Goal: Transaction & Acquisition: Purchase product/service

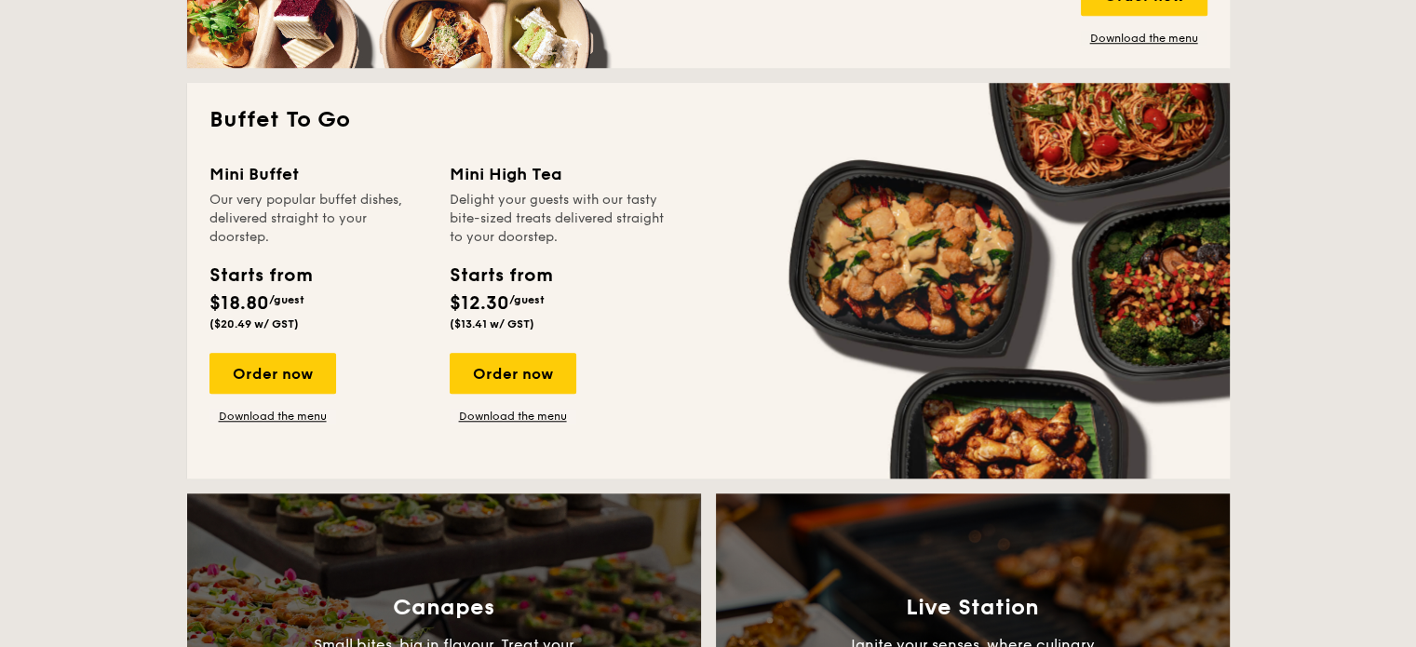
scroll to position [1676, 0]
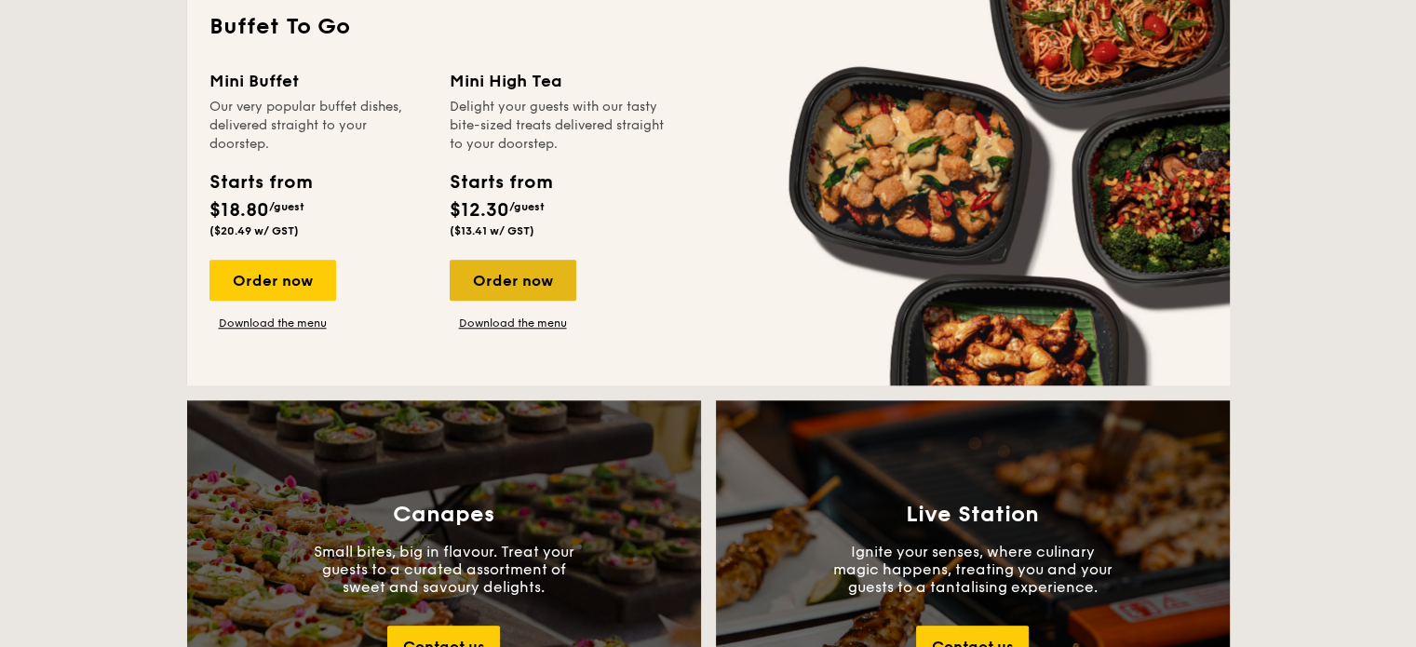
click at [522, 292] on div "Order now" at bounding box center [513, 280] width 127 height 41
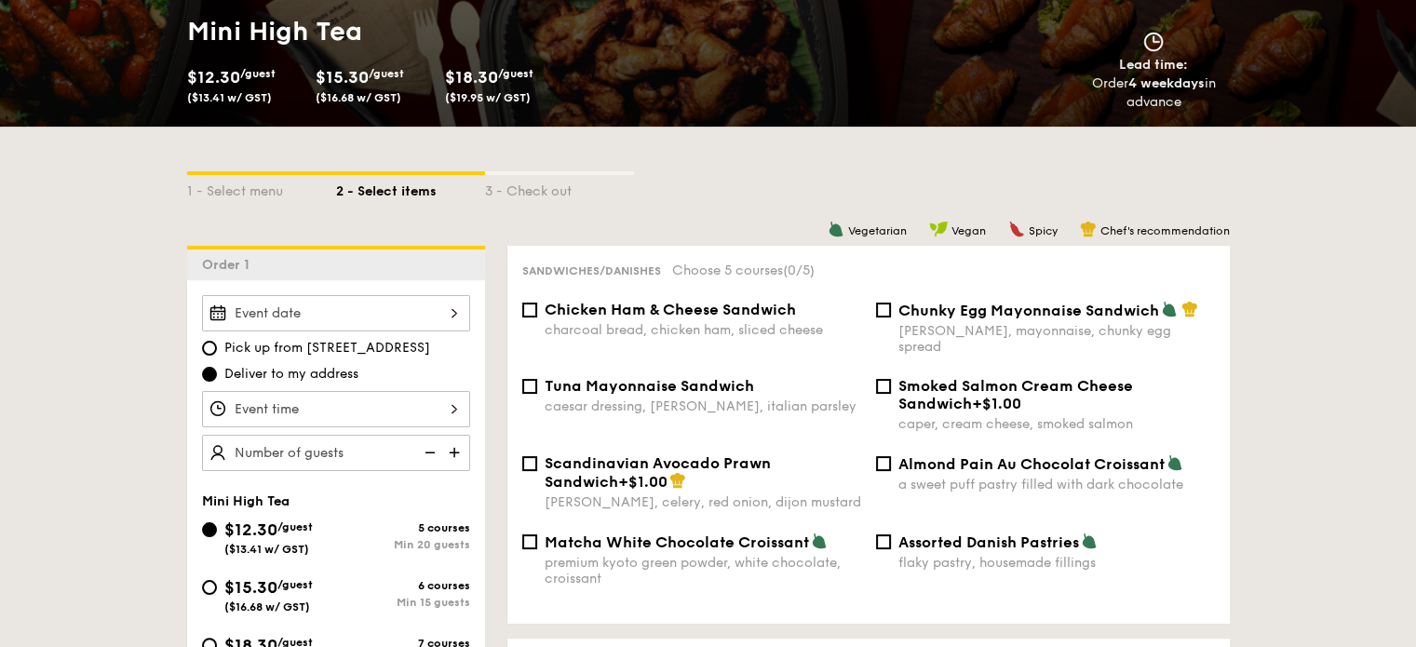
scroll to position [372, 0]
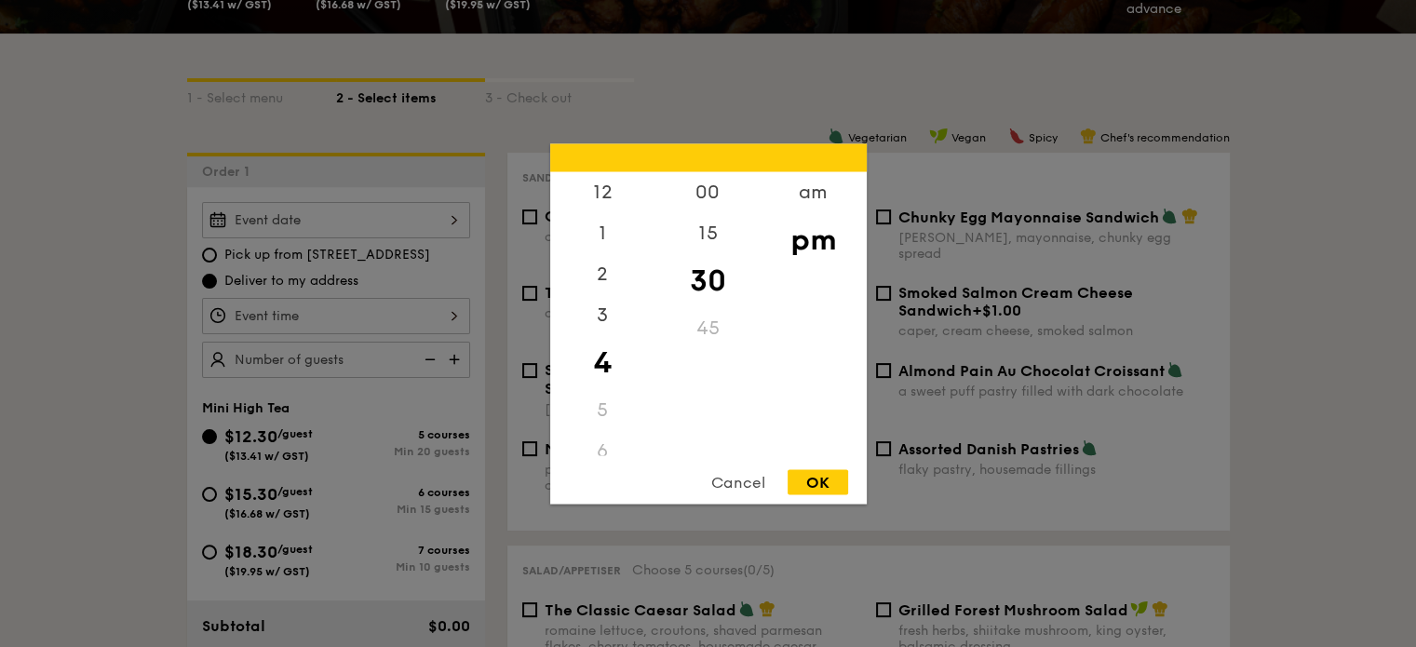
click at [380, 321] on div "12 1 2 3 4 5 6 7 8 9 10 11 00 15 30 45 am pm Cancel OK" at bounding box center [336, 316] width 268 height 36
click at [374, 315] on div at bounding box center [708, 323] width 1416 height 647
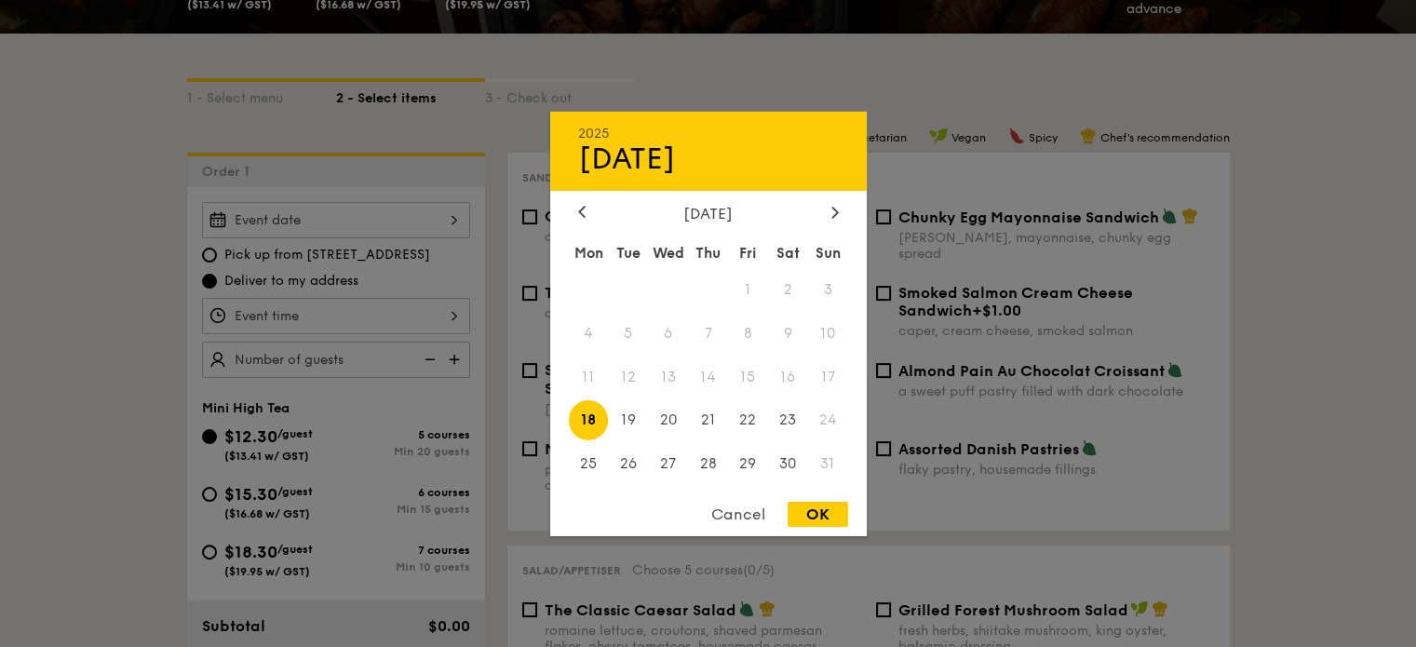
click at [369, 223] on div "2025 Aug [DATE] Tue Wed Thu Fri Sat Sun 1 2 3 4 5 6 7 8 9 10 11 12 13 14 15 16 …" at bounding box center [336, 220] width 268 height 36
click at [369, 223] on div at bounding box center [708, 323] width 1416 height 647
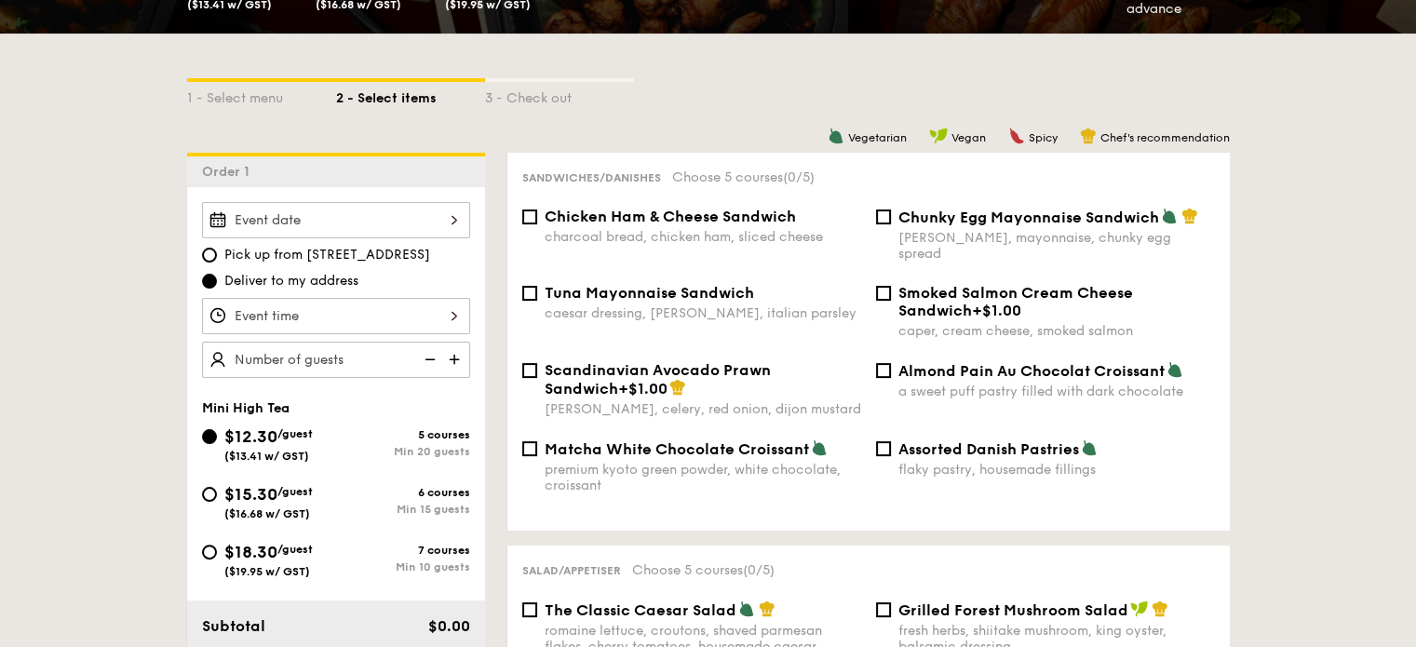
click at [239, 542] on span "$18.30" at bounding box center [250, 552] width 53 height 20
click at [217, 545] on input "$18.30 /guest ($19.95 w/ GST) 7 courses Min 10 guests" at bounding box center [209, 552] width 15 height 15
radio input "true"
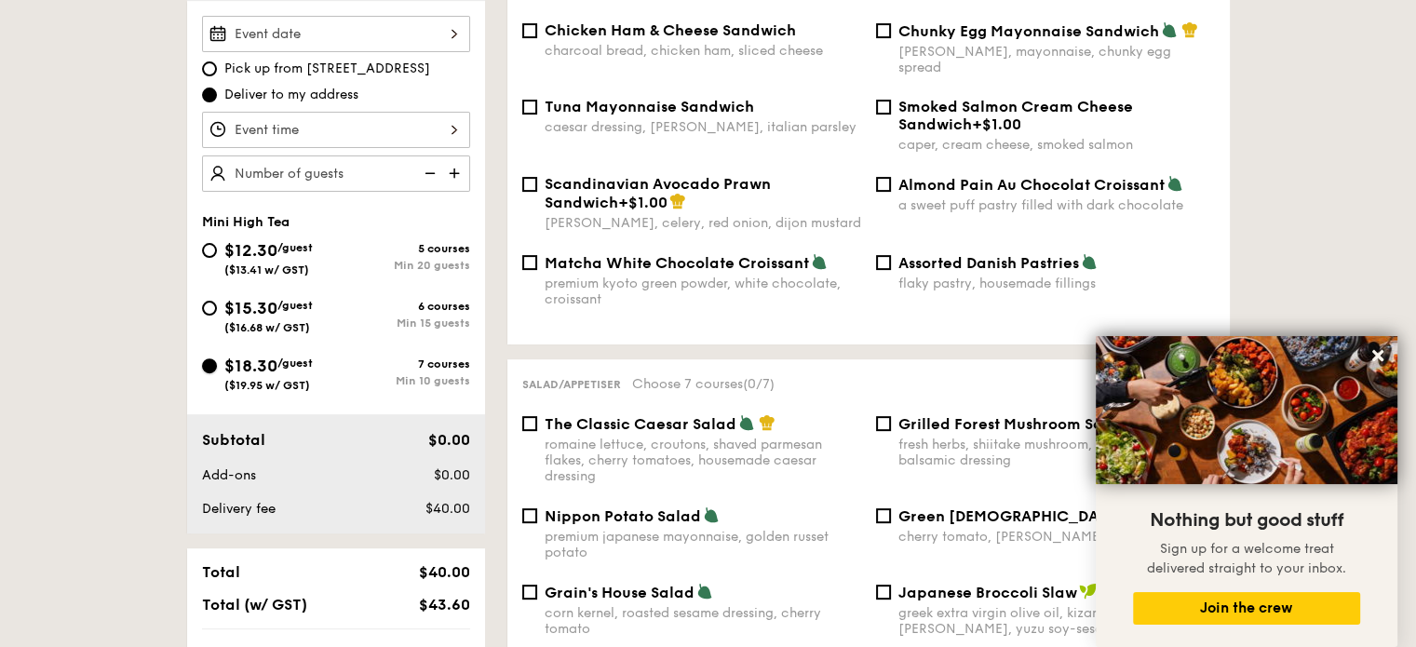
scroll to position [652, 0]
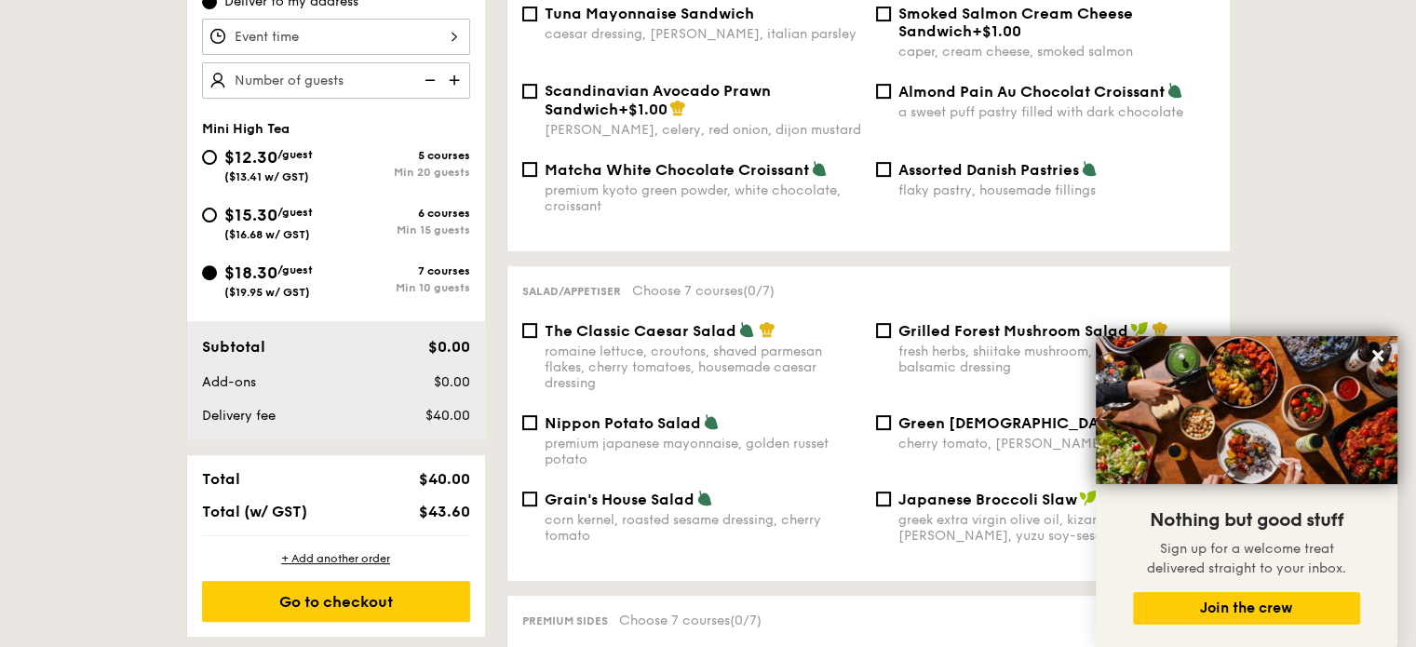
drag, startPoint x: 282, startPoint y: 231, endPoint x: 286, endPoint y: 193, distance: 38.4
click at [287, 220] on div "$15.30 /guest ($16.68 w/ GST)" at bounding box center [268, 221] width 88 height 39
click at [265, 153] on span "$12.30" at bounding box center [250, 157] width 53 height 20
click at [217, 153] on input "$12.30 /guest ($13.41 w/ GST) 5 courses Min 20 guests" at bounding box center [209, 157] width 15 height 15
radio input "true"
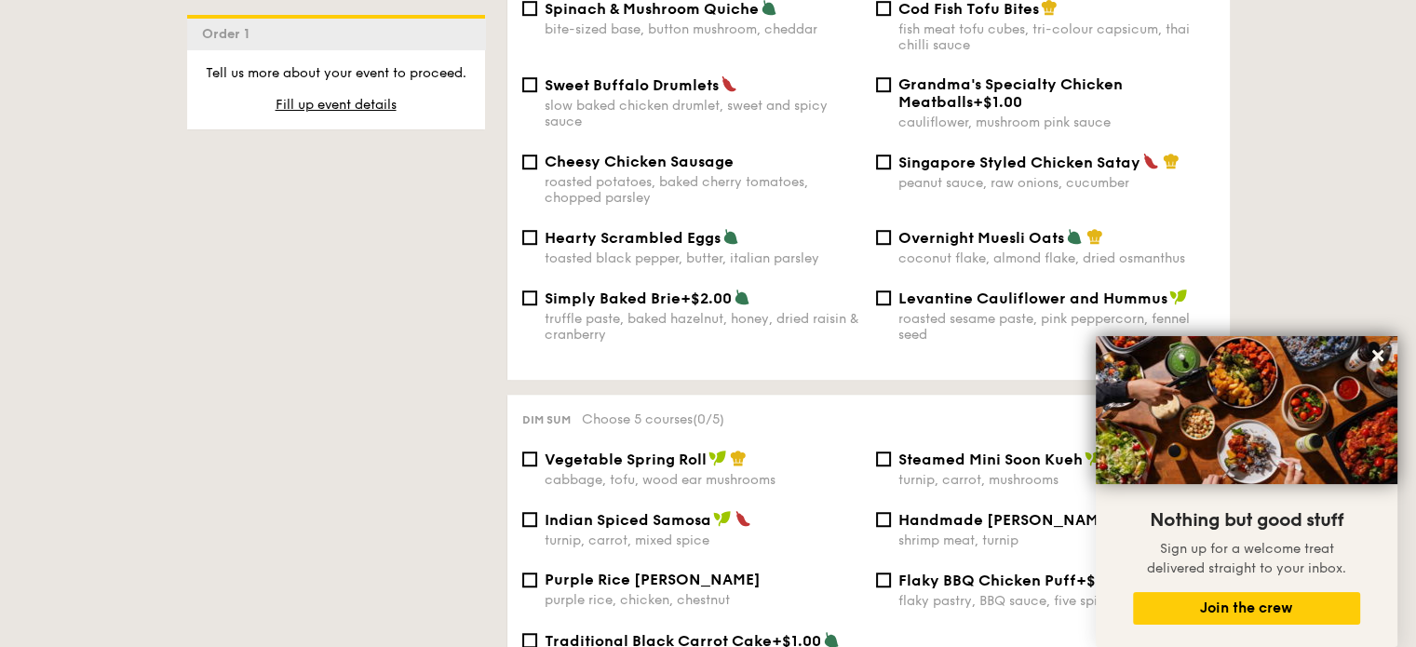
scroll to position [1210, 0]
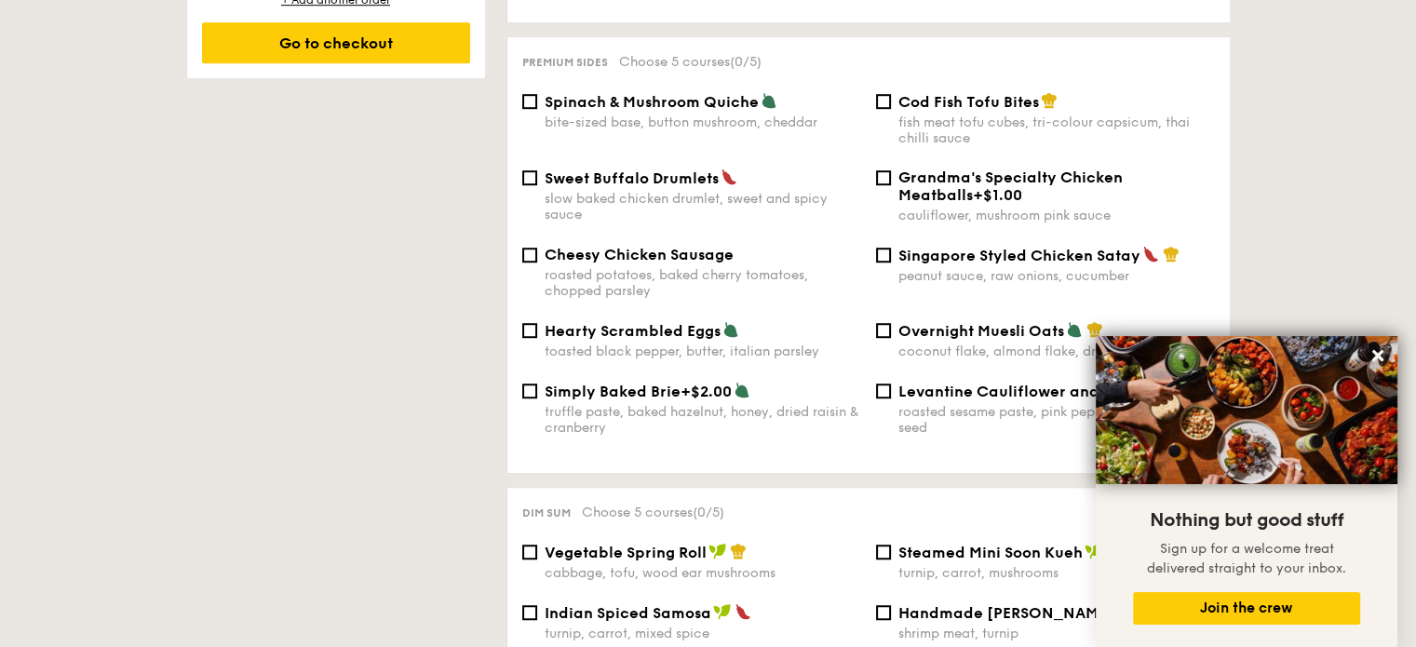
click at [595, 115] on div "bite-sized base, button mushroom, cheddar" at bounding box center [703, 123] width 317 height 16
click at [537, 109] on input "Spinach & Mushroom Quiche bite-sized base, button mushroom, cheddar" at bounding box center [529, 101] width 15 height 15
checkbox input "true"
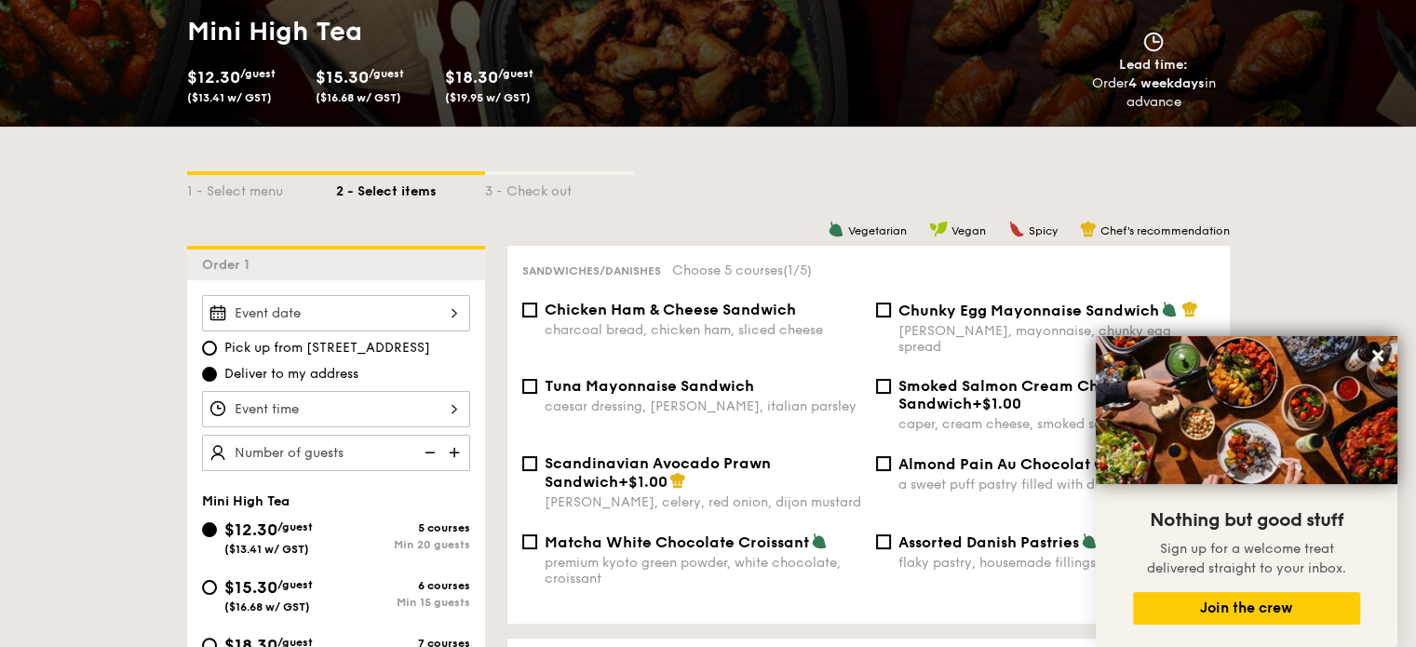
scroll to position [372, 0]
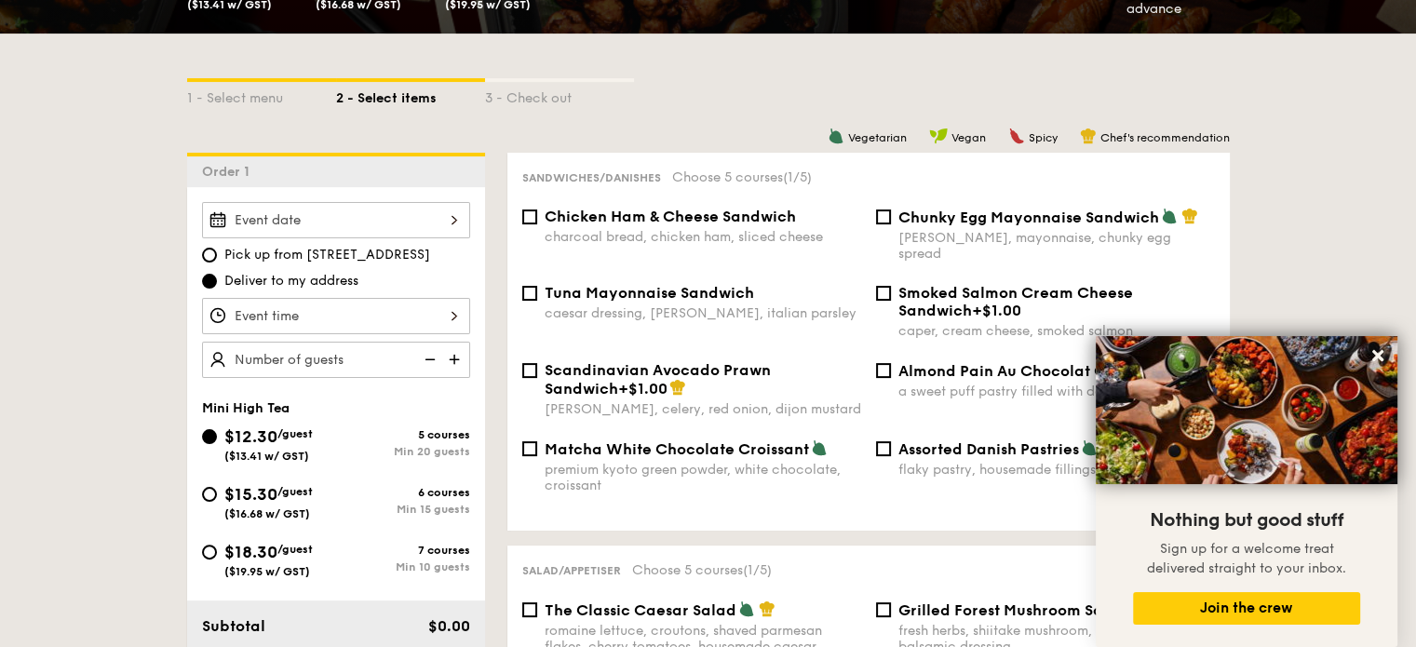
click at [749, 440] on span "Matcha White Chocolate Croissant" at bounding box center [677, 449] width 264 height 18
click at [537, 441] on input "Matcha White Chocolate Croissant premium kyoto green powder, white chocolate, c…" at bounding box center [529, 448] width 15 height 15
checkbox input "true"
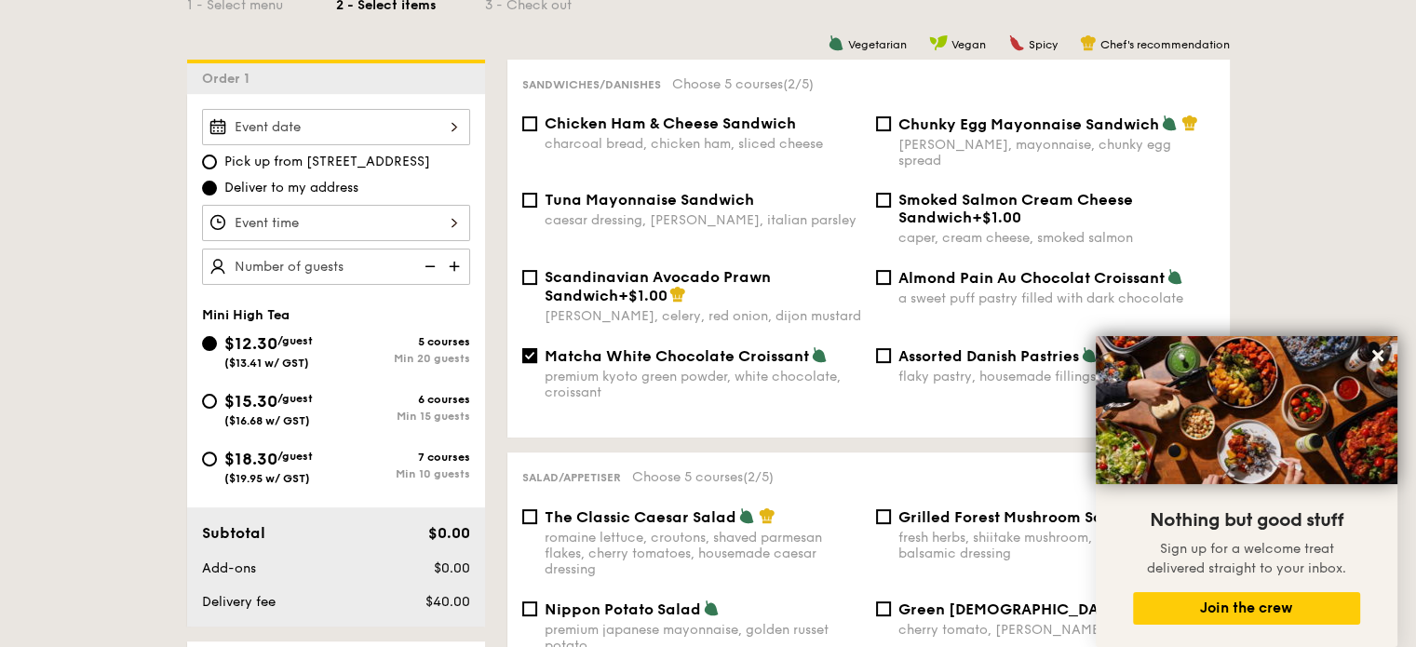
click at [719, 145] on div "charcoal bread, chicken ham, sliced cheese" at bounding box center [703, 144] width 317 height 16
click at [537, 131] on input "Chicken Ham & Cheese Sandwich charcoal bread, chicken ham, sliced cheese" at bounding box center [529, 123] width 15 height 15
checkbox input "true"
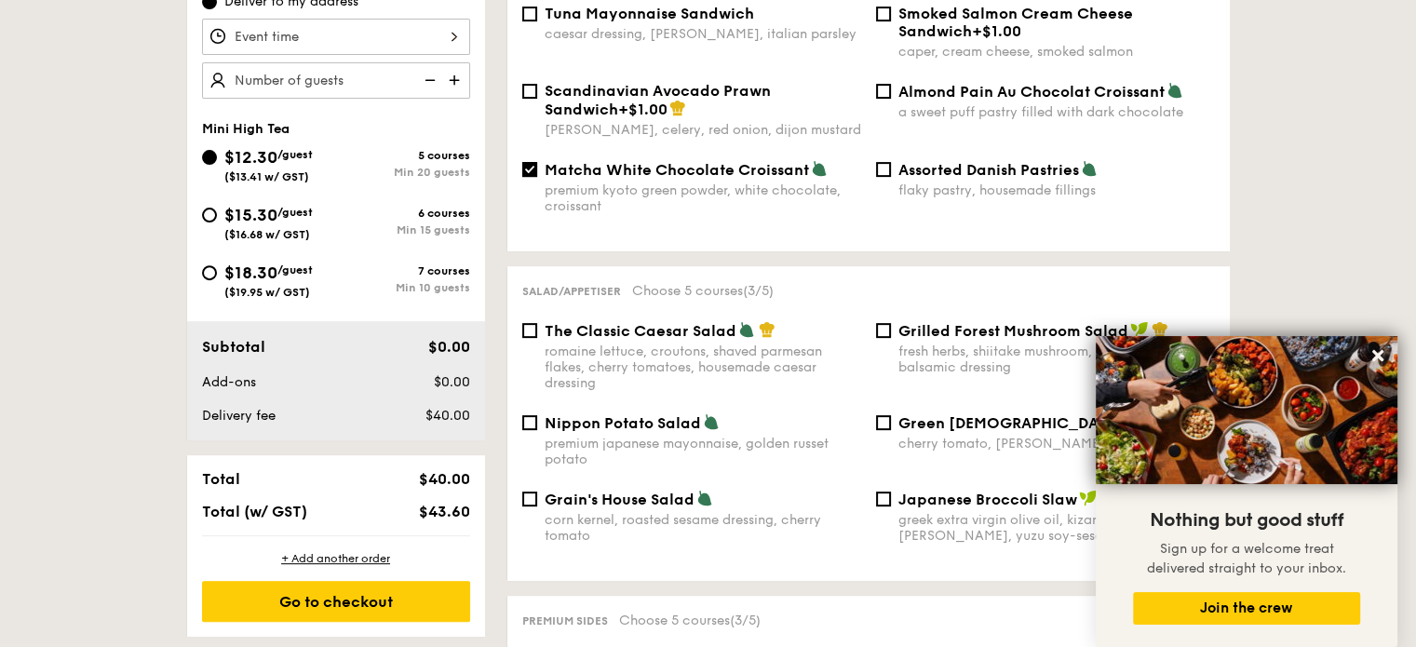
click at [671, 333] on div "The Classic Caesar Salad romaine lettuce, croutons, shaved parmesan flakes, che…" at bounding box center [703, 356] width 317 height 70
click at [537, 333] on input "The Classic Caesar Salad romaine lettuce, croutons, shaved parmesan flakes, che…" at bounding box center [529, 330] width 15 height 15
checkbox input "true"
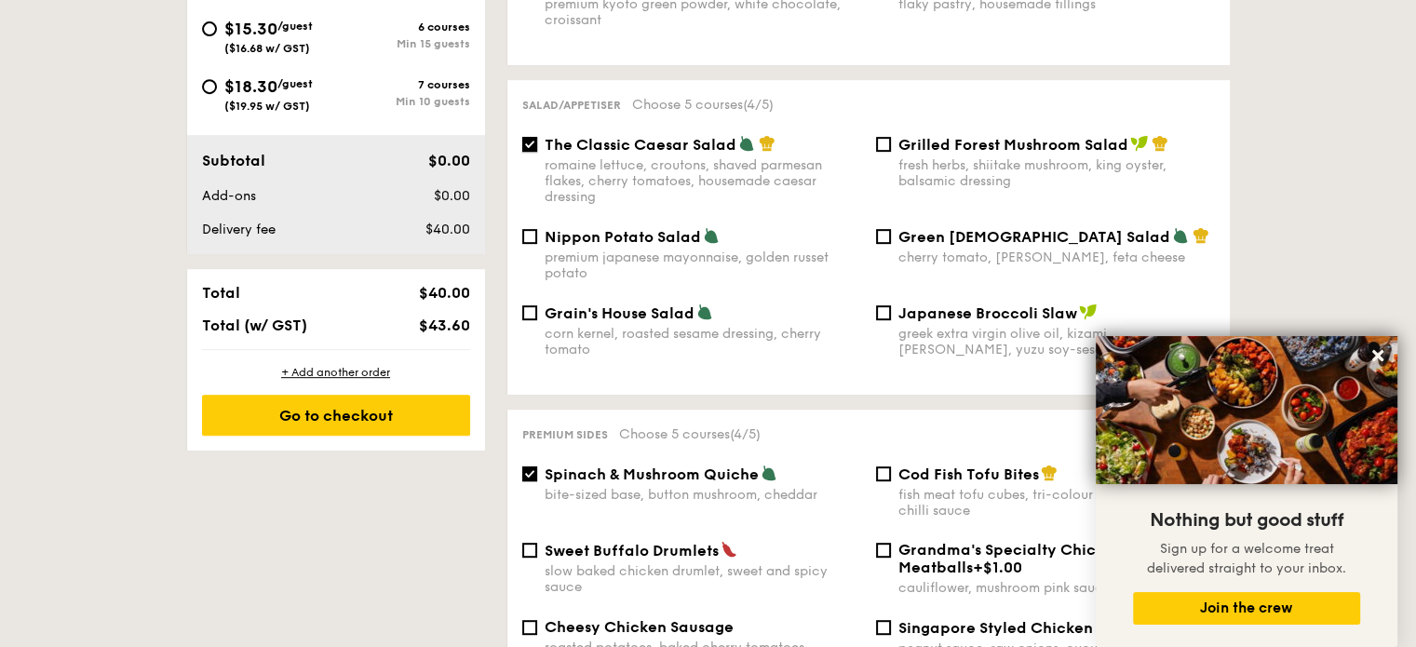
scroll to position [745, 0]
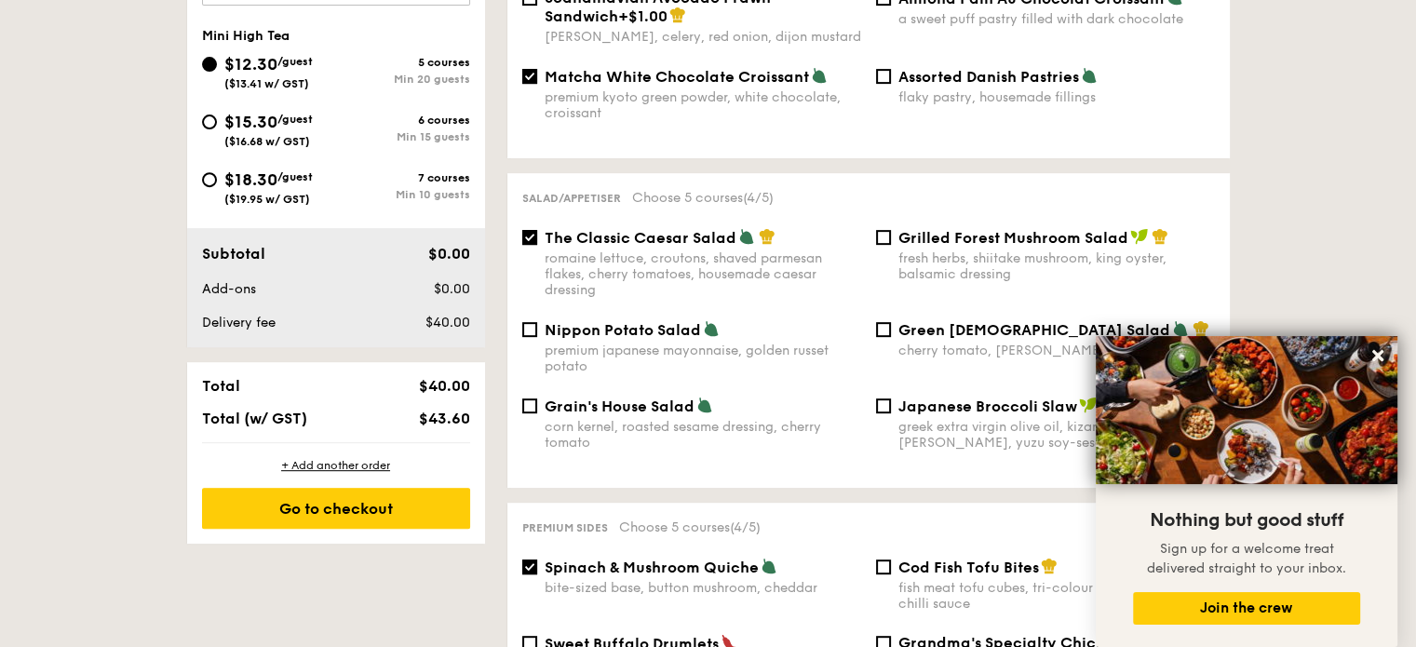
click at [223, 125] on div "$15.30 /guest ($16.68 w/ GST)" at bounding box center [269, 128] width 134 height 39
click at [217, 125] on input "$15.30 /guest ($16.68 w/ GST) 6 courses Min 15 guests" at bounding box center [209, 122] width 15 height 15
radio input "true"
checkbox input "false"
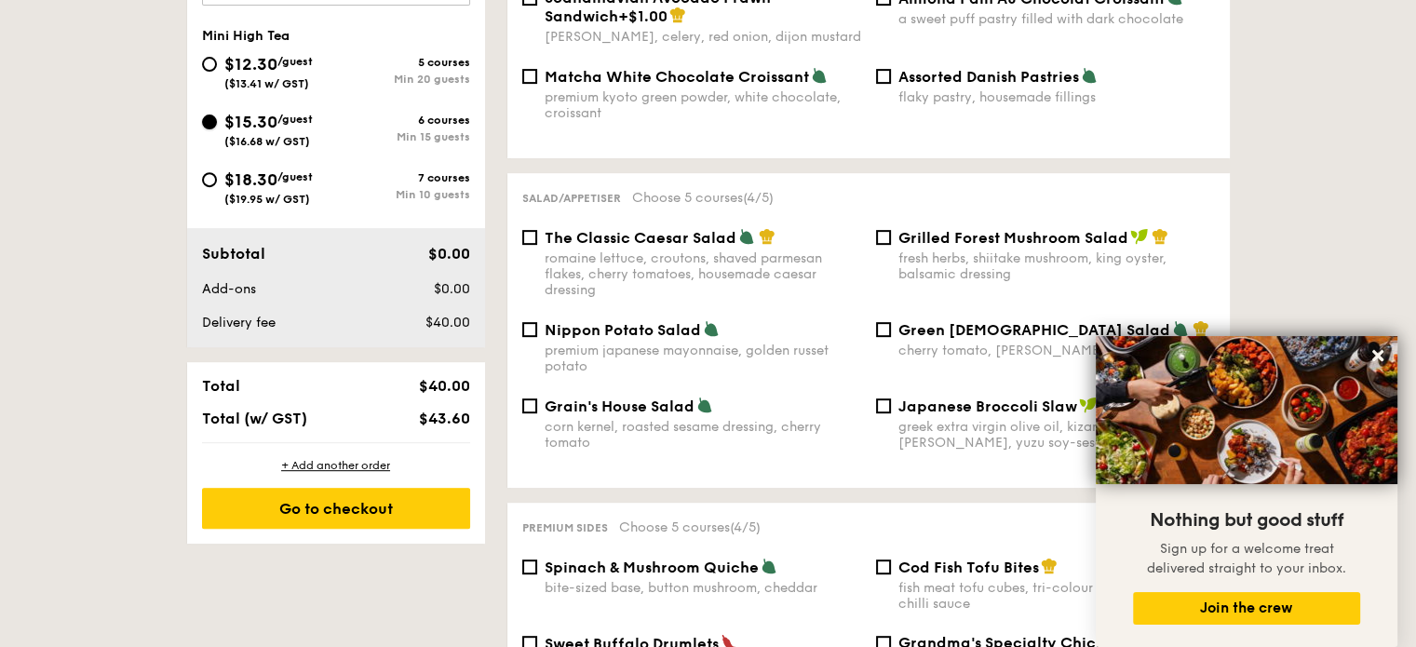
checkbox input "false"
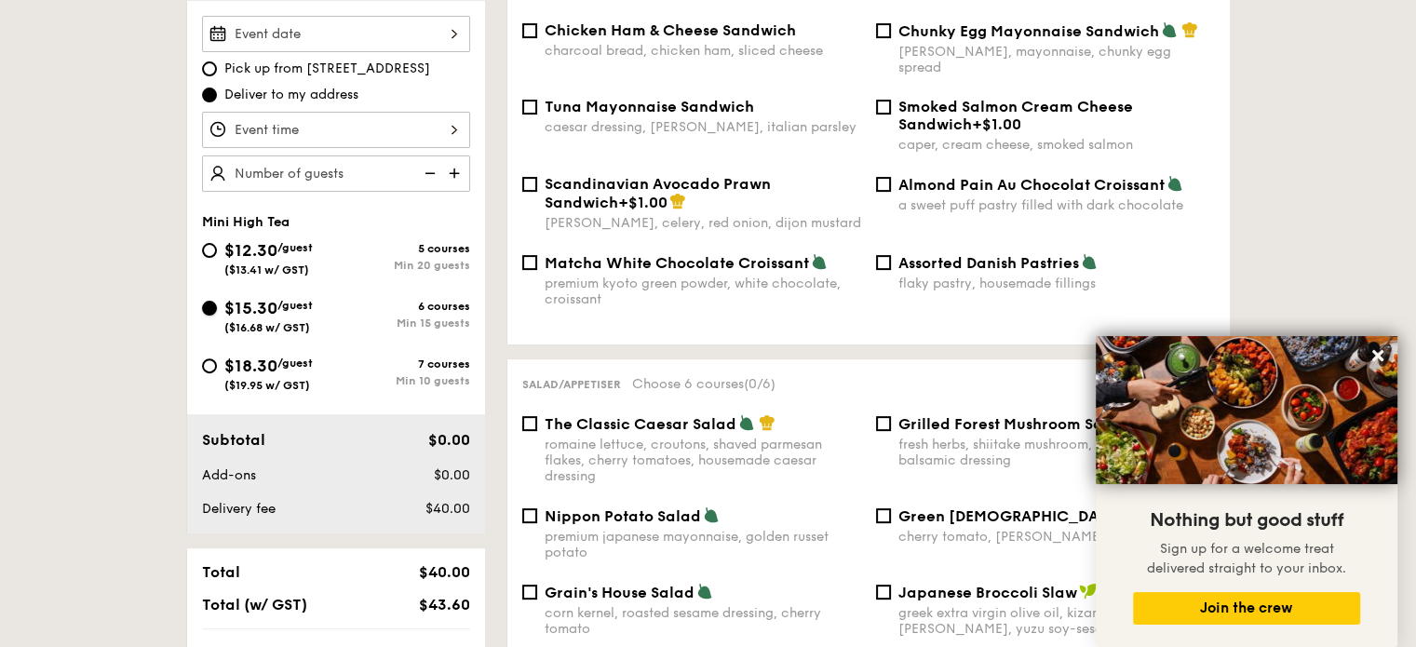
scroll to position [372, 0]
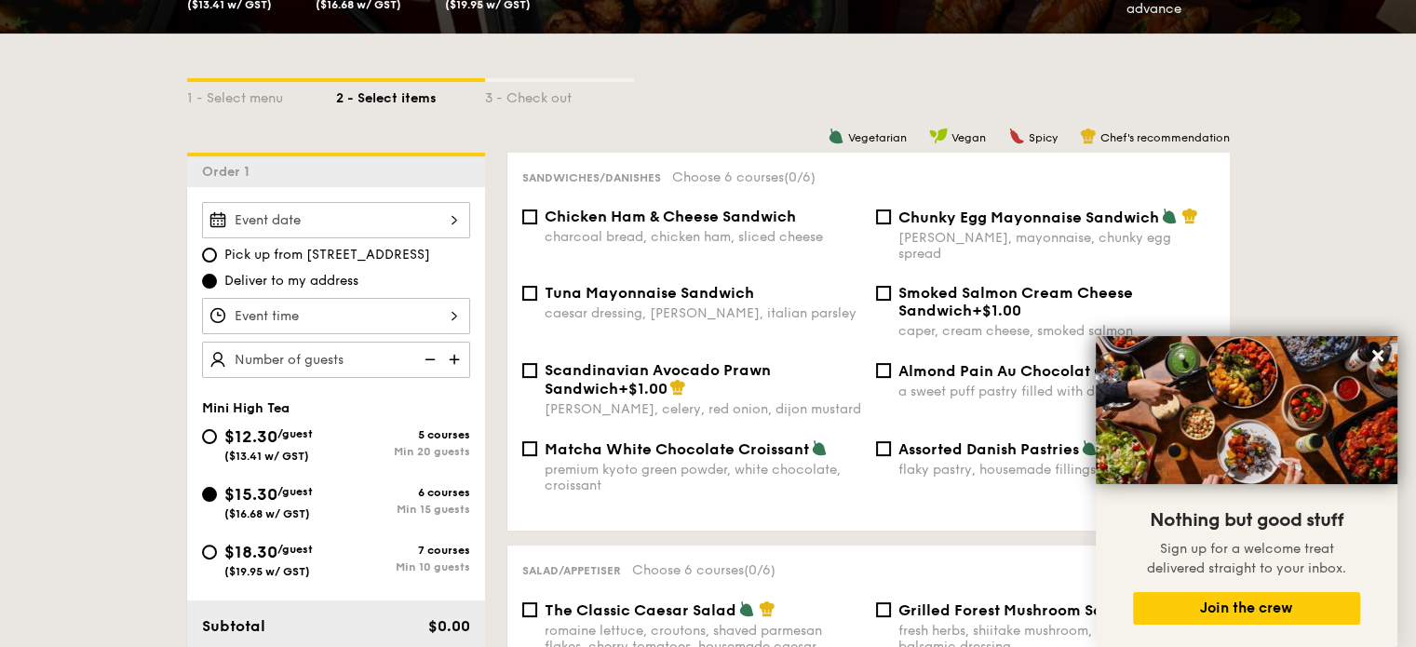
click at [711, 245] on div "charcoal bread, chicken ham, sliced cheese" at bounding box center [703, 237] width 317 height 16
click at [537, 224] on input "Chicken Ham & Cheese Sandwich charcoal bread, chicken ham, sliced cheese" at bounding box center [529, 216] width 15 height 15
click at [709, 245] on div "charcoal bread, chicken ham, sliced cheese" at bounding box center [703, 237] width 317 height 16
click at [537, 224] on input "Chicken Ham & Cheese Sandwich charcoal bread, chicken ham, sliced cheese" at bounding box center [529, 216] width 15 height 15
checkbox input "false"
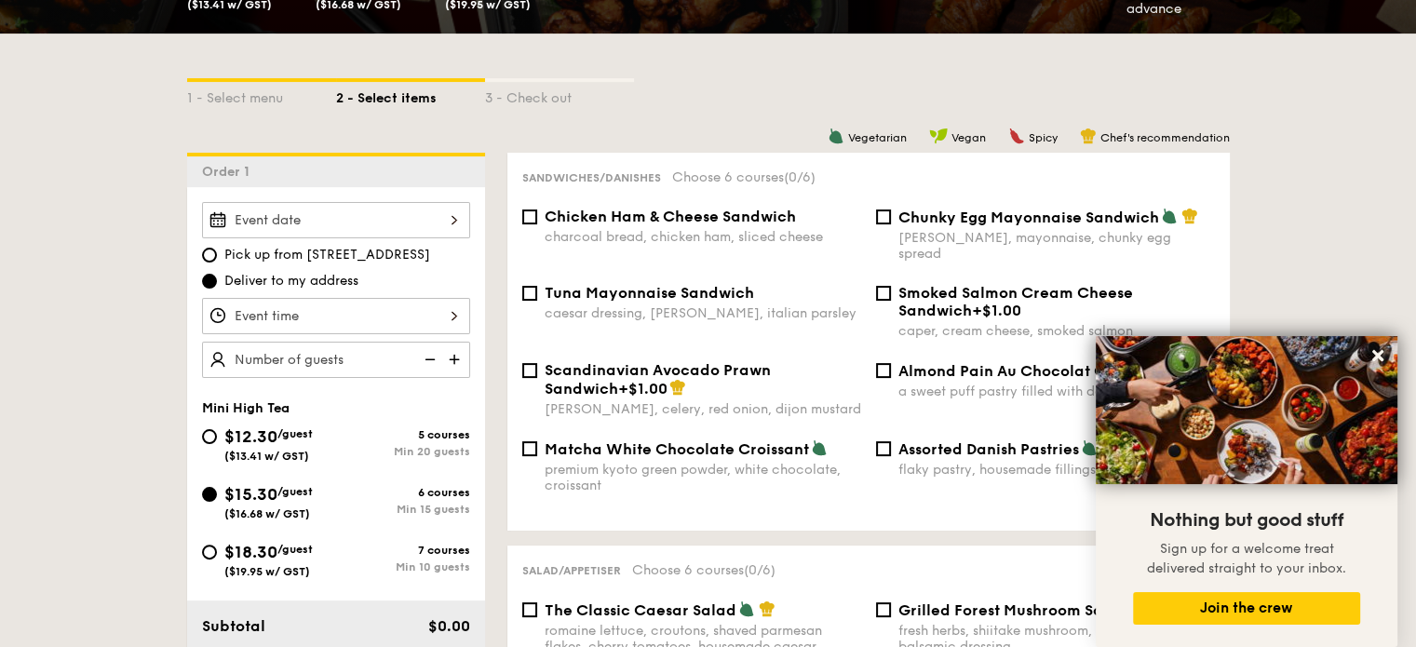
drag, startPoint x: 683, startPoint y: 447, endPoint x: 647, endPoint y: 452, distance: 36.7
click at [681, 448] on div "Matcha White Chocolate Croissant premium kyoto green powder, white chocolate, c…" at bounding box center [703, 466] width 317 height 54
click at [685, 440] on span "Matcha White Chocolate Croissant" at bounding box center [677, 449] width 264 height 18
click at [537, 441] on input "Matcha White Chocolate Croissant premium kyoto green powder, white chocolate, c…" at bounding box center [529, 448] width 15 height 15
checkbox input "true"
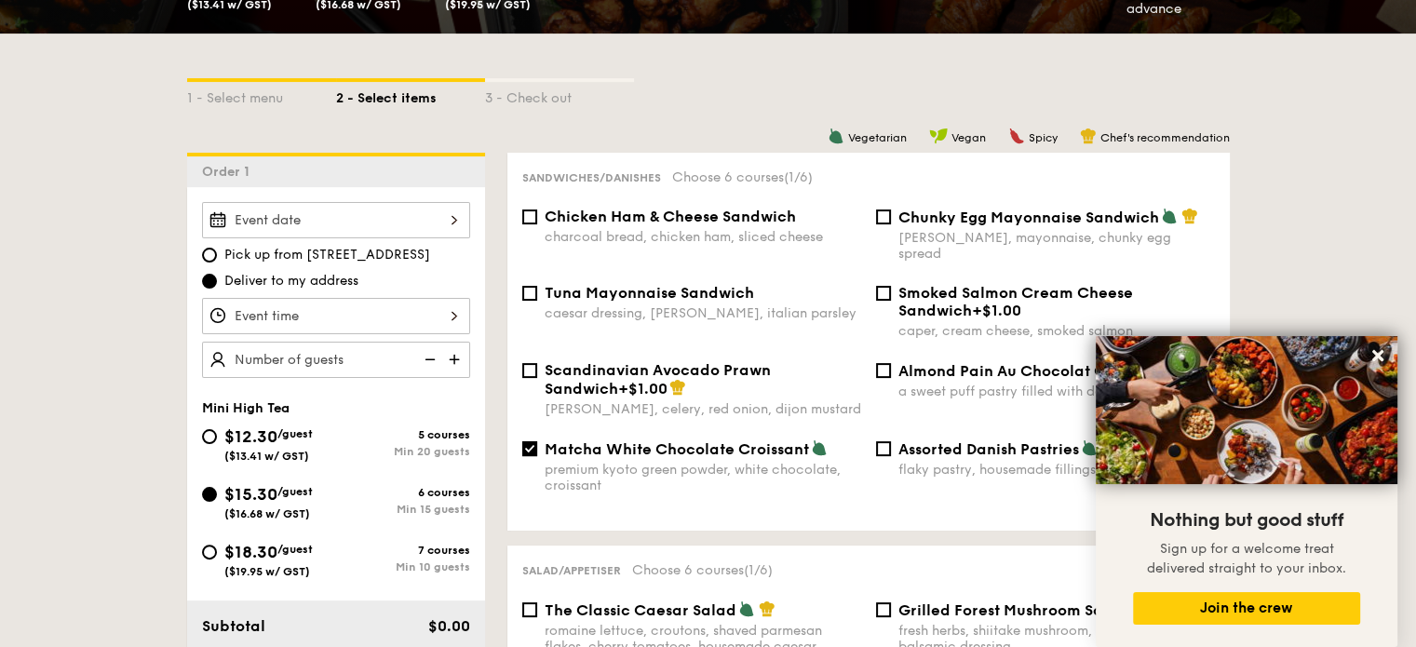
click at [972, 302] on span "+$1.00" at bounding box center [996, 311] width 49 height 18
click at [891, 293] on input "Smoked Salmon Cream Cheese Sandwich +$1.00 caper, cream cheese, smoked salmon" at bounding box center [883, 293] width 15 height 15
checkbox input "true"
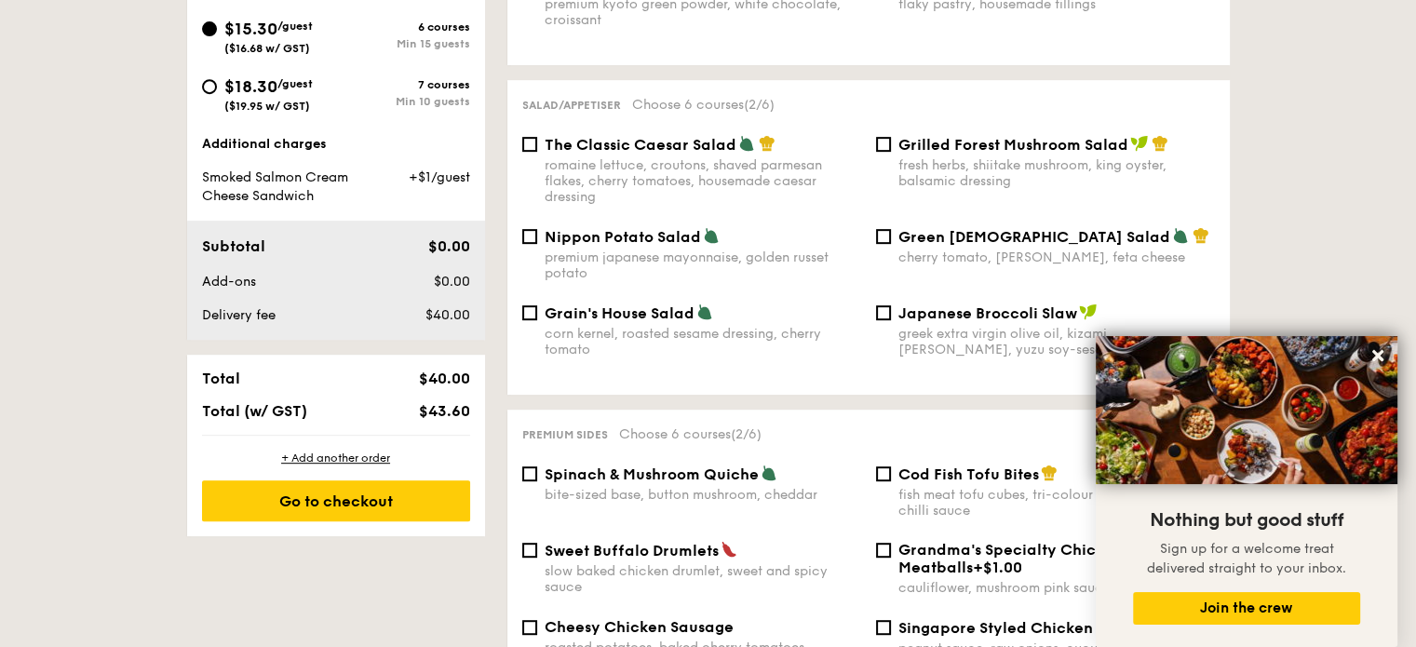
scroll to position [931, 0]
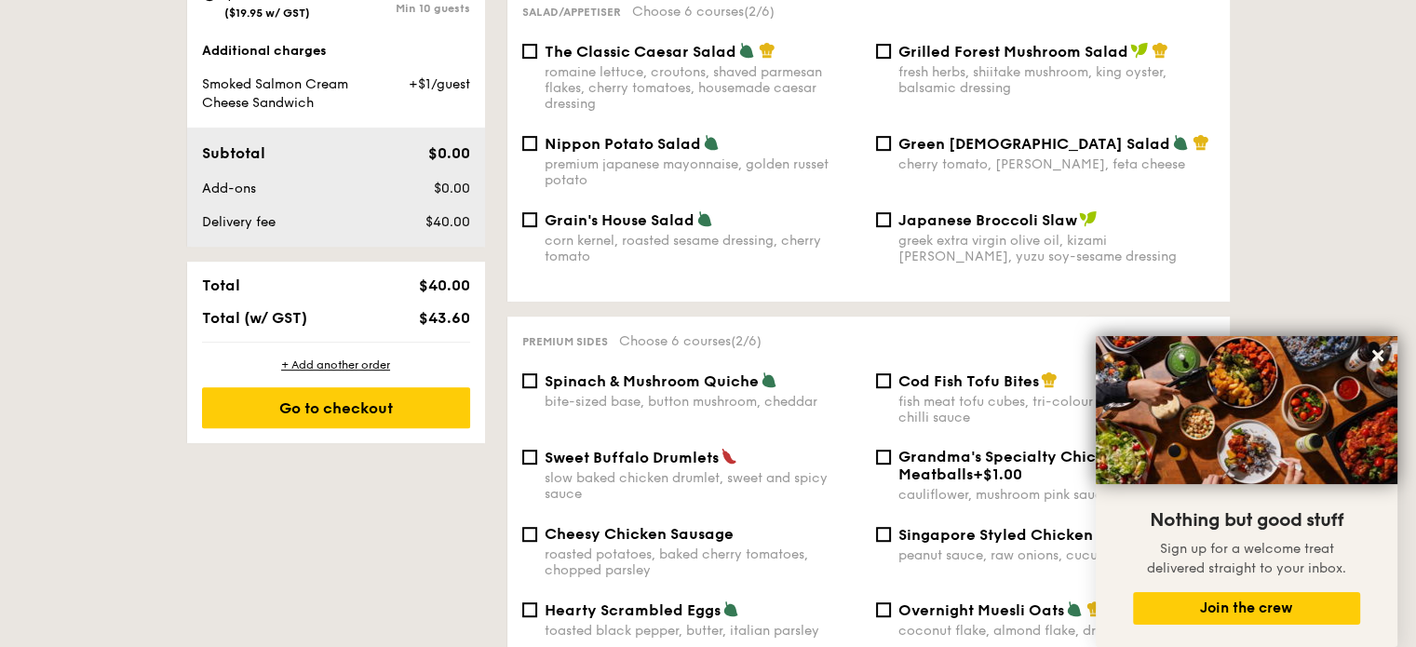
click at [726, 88] on div "romaine lettuce, croutons, shaved parmesan flakes, cherry tomatoes, housemade c…" at bounding box center [703, 87] width 317 height 47
click at [537, 59] on input "The Classic Caesar Salad romaine lettuce, croutons, shaved parmesan flakes, che…" at bounding box center [529, 51] width 15 height 15
checkbox input "true"
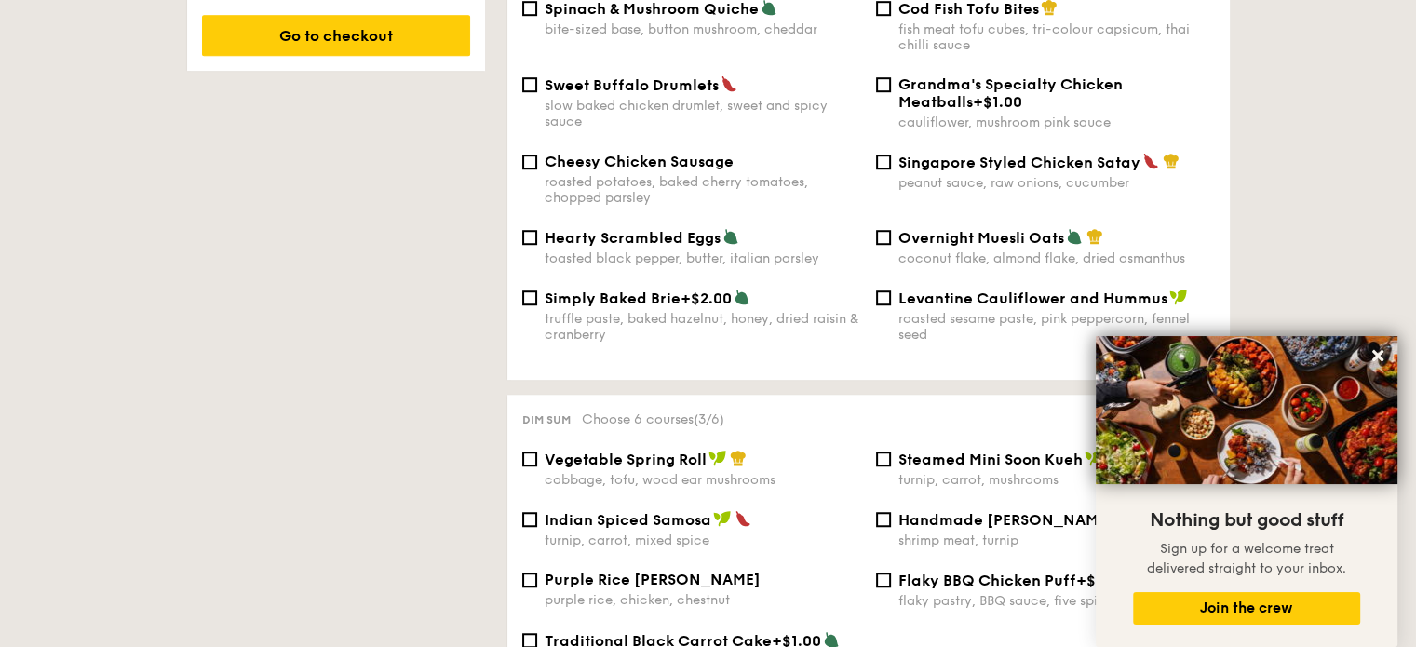
scroll to position [1210, 0]
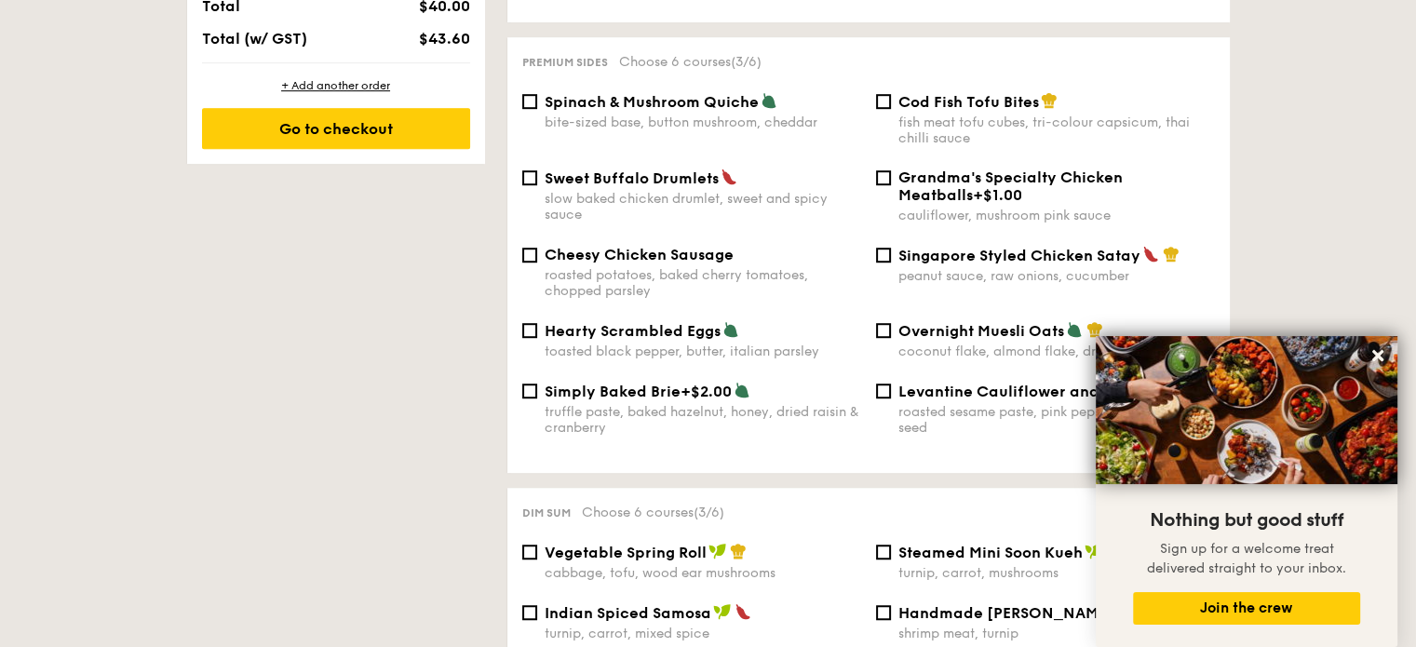
click at [923, 103] on span "Cod Fish Tofu Bites" at bounding box center [968, 102] width 141 height 18
click at [891, 103] on input "Cod Fish Tofu Bites fish meat tofu cubes, tri-colour capsicum, thai chilli sauce" at bounding box center [883, 101] width 15 height 15
checkbox input "true"
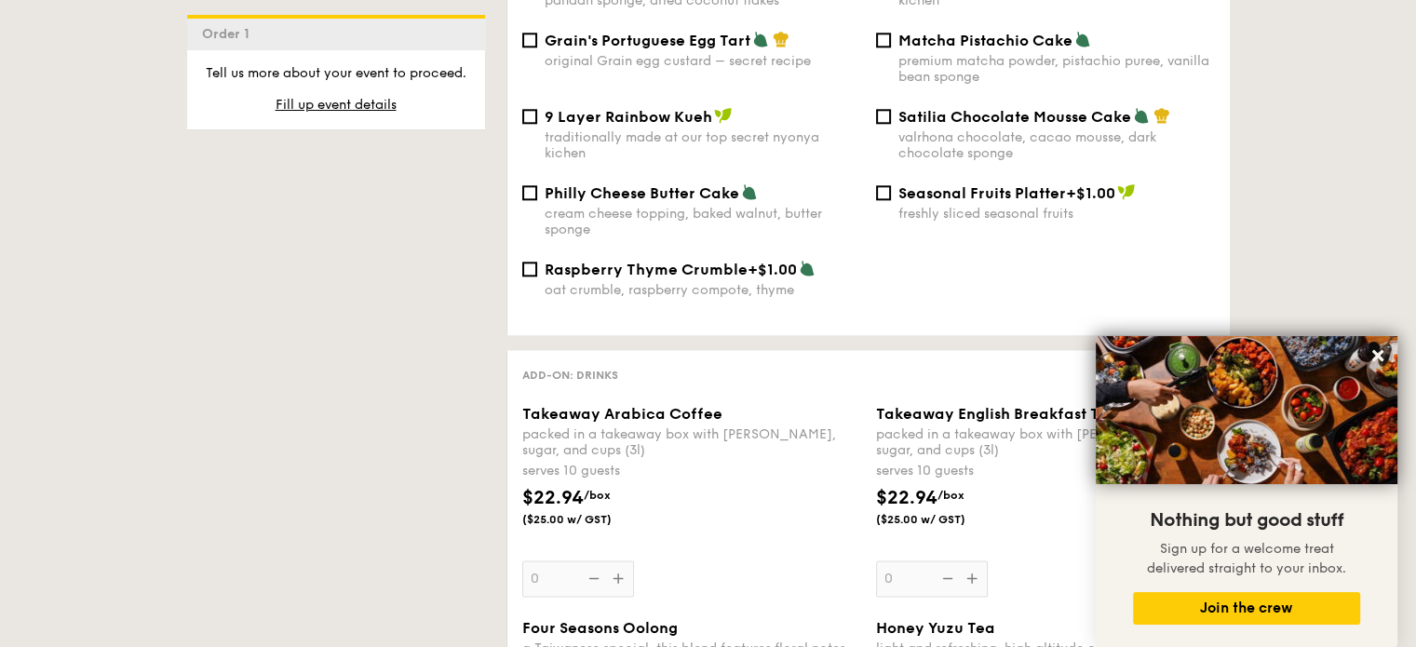
scroll to position [2048, 0]
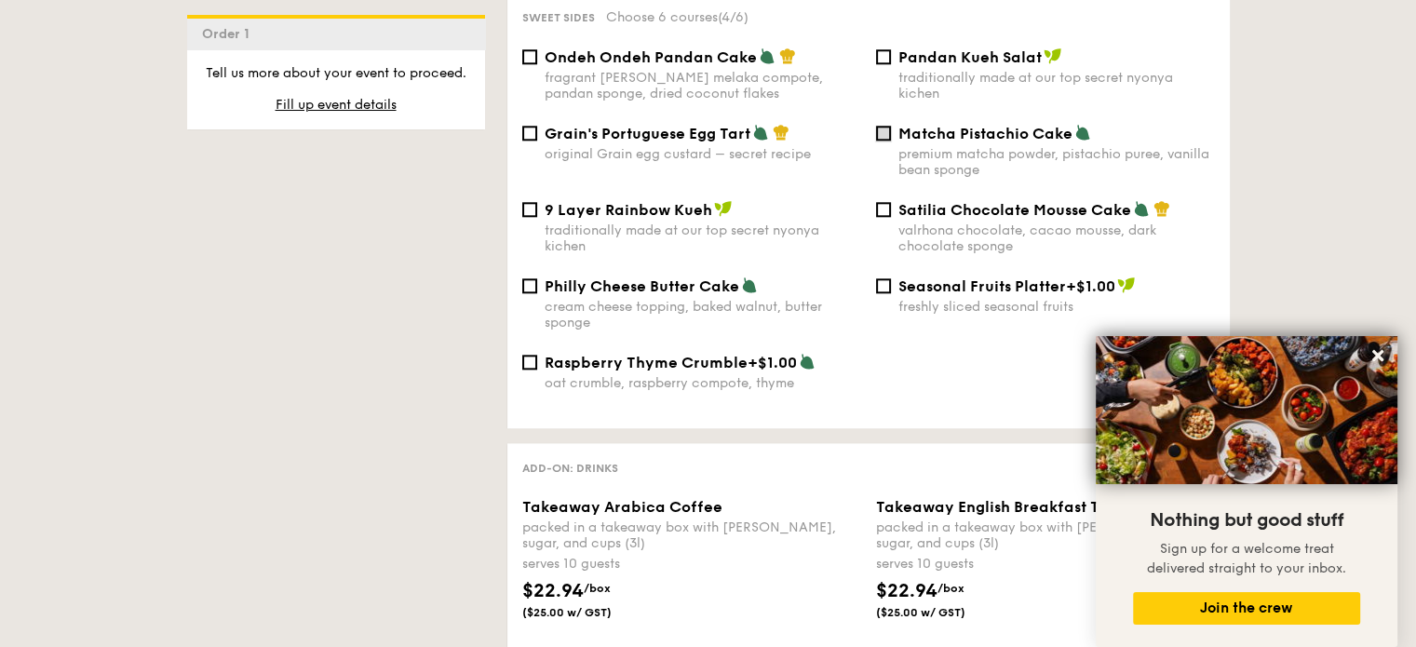
click at [885, 141] on input "Matcha Pistachio Cake premium matcha powder, pistachio puree, vanilla bean spon…" at bounding box center [883, 133] width 15 height 15
checkbox input "true"
click at [666, 140] on span "Grain's Portuguese Egg Tart" at bounding box center [648, 134] width 206 height 18
click at [537, 140] on input "Grain's Portuguese Egg Tart original Grain egg custard – secret recipe" at bounding box center [529, 133] width 15 height 15
checkbox input "true"
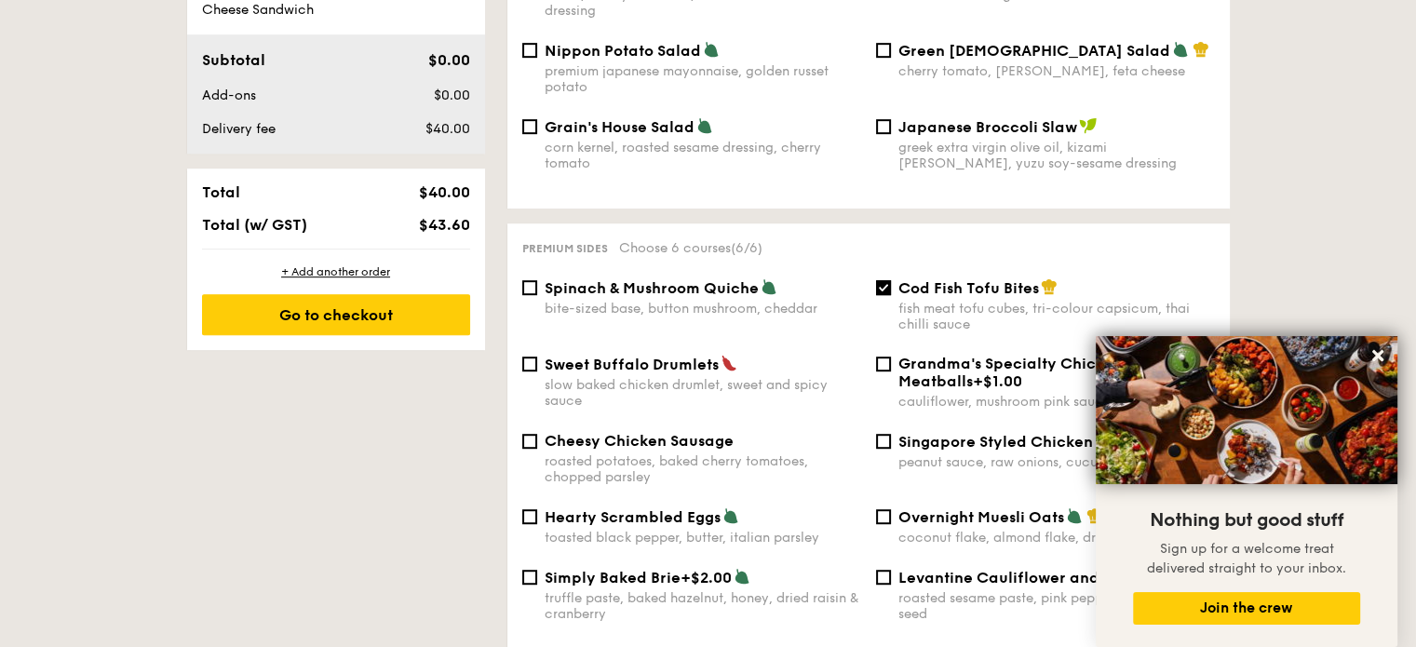
scroll to position [745, 0]
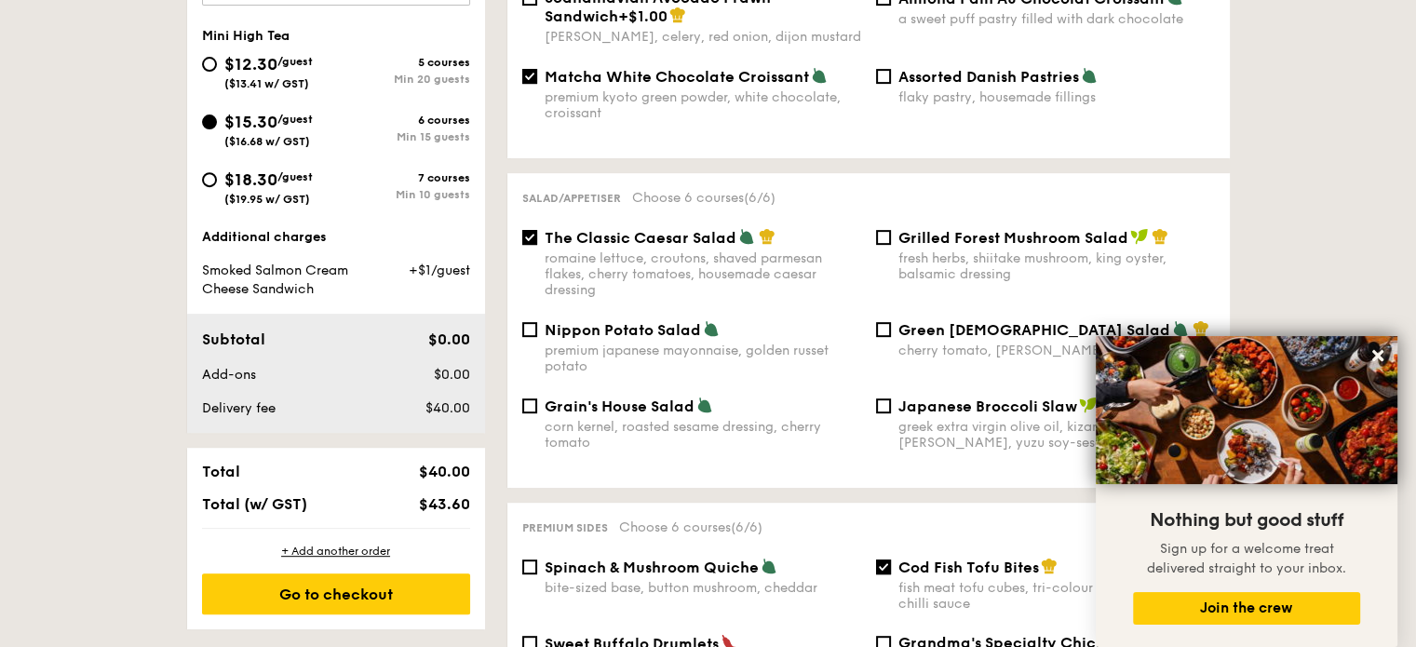
click at [290, 183] on div "$18.30 /guest ($19.95 w/ GST)" at bounding box center [268, 186] width 88 height 39
click at [187, 169] on div "Mini High Tea $12.30 /guest ($13.41 w/ GST) 5 courses Min 20 guests $15.30 /gue…" at bounding box center [336, 126] width 298 height 196
click at [212, 185] on div "$18.30 /guest ($19.95 w/ GST)" at bounding box center [269, 186] width 134 height 39
click at [212, 185] on input "$18.30 /guest ($19.95 w/ GST) 7 courses Min 10 guests" at bounding box center [209, 179] width 15 height 15
radio input "true"
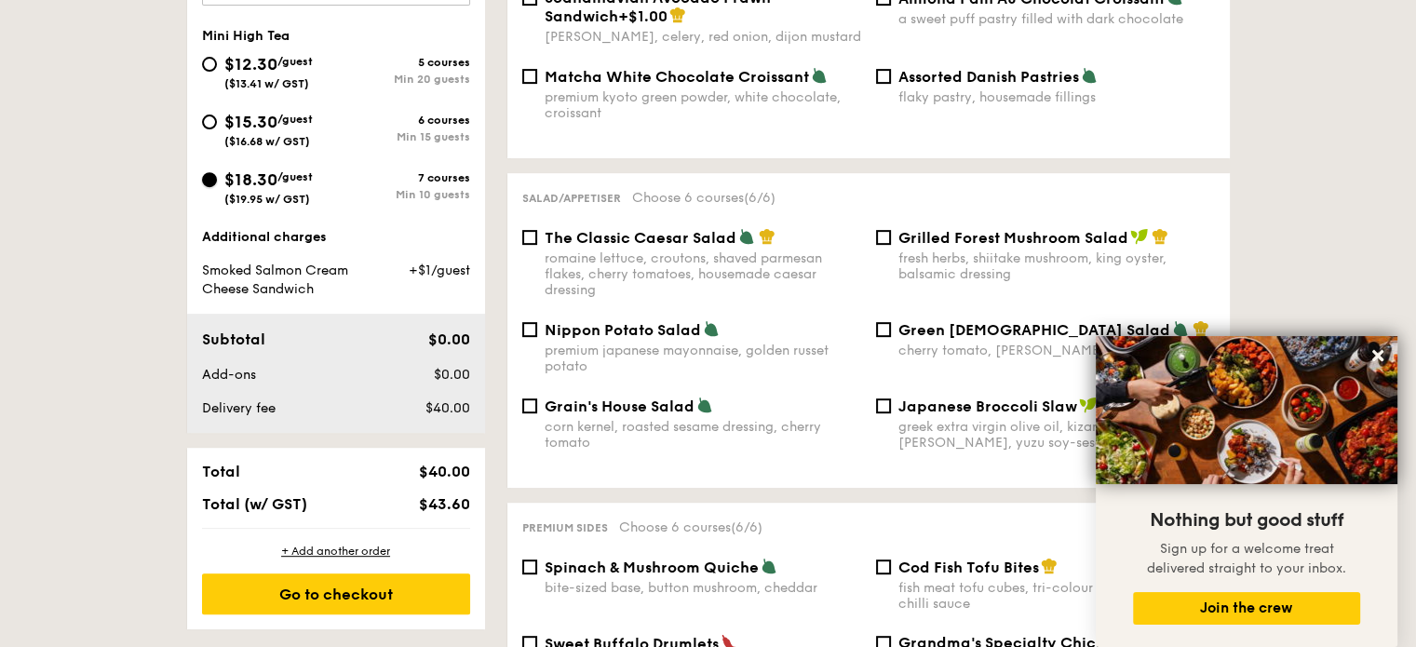
checkbox input "false"
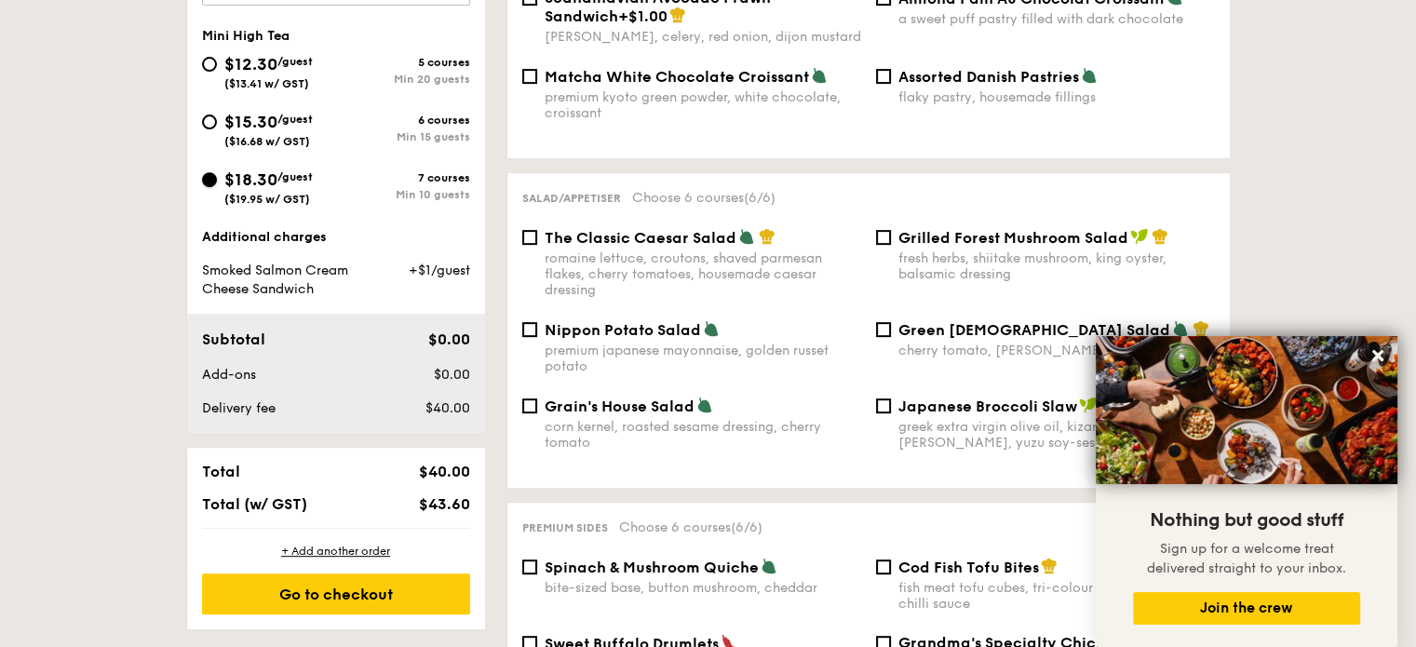
checkbox input "false"
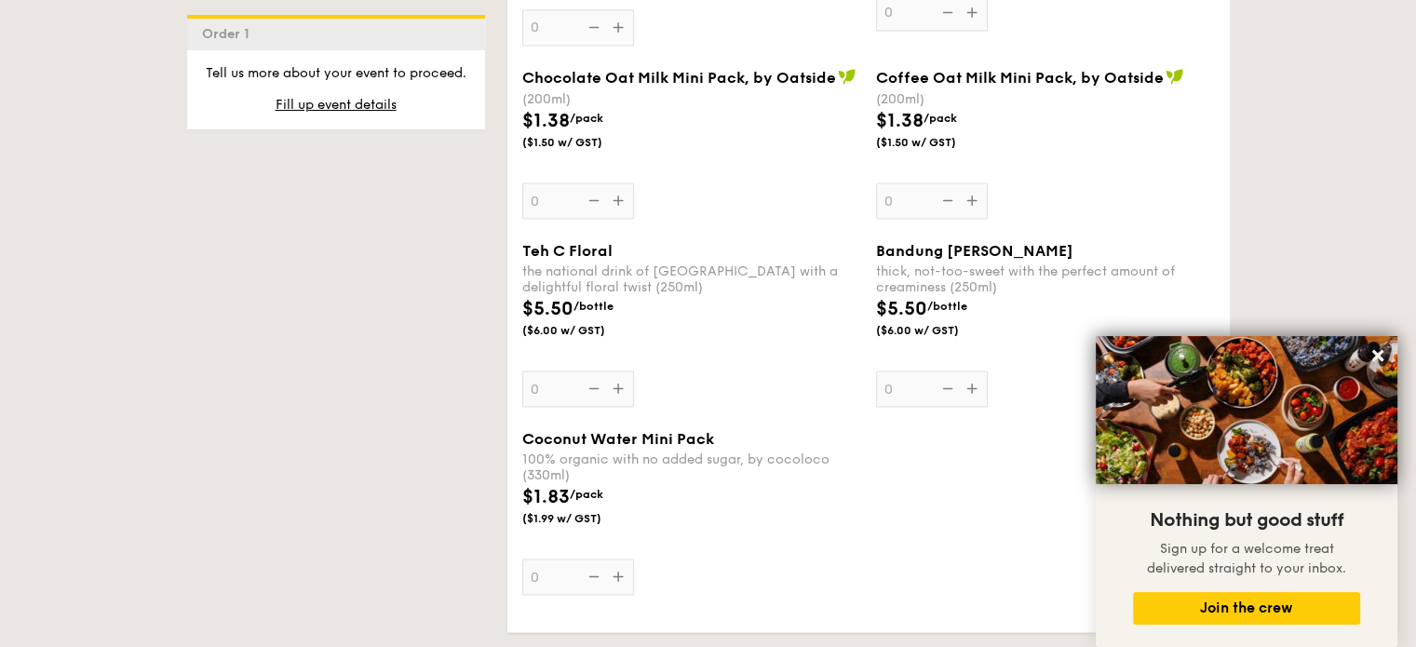
scroll to position [3631, 0]
